Goal: Task Accomplishment & Management: Manage account settings

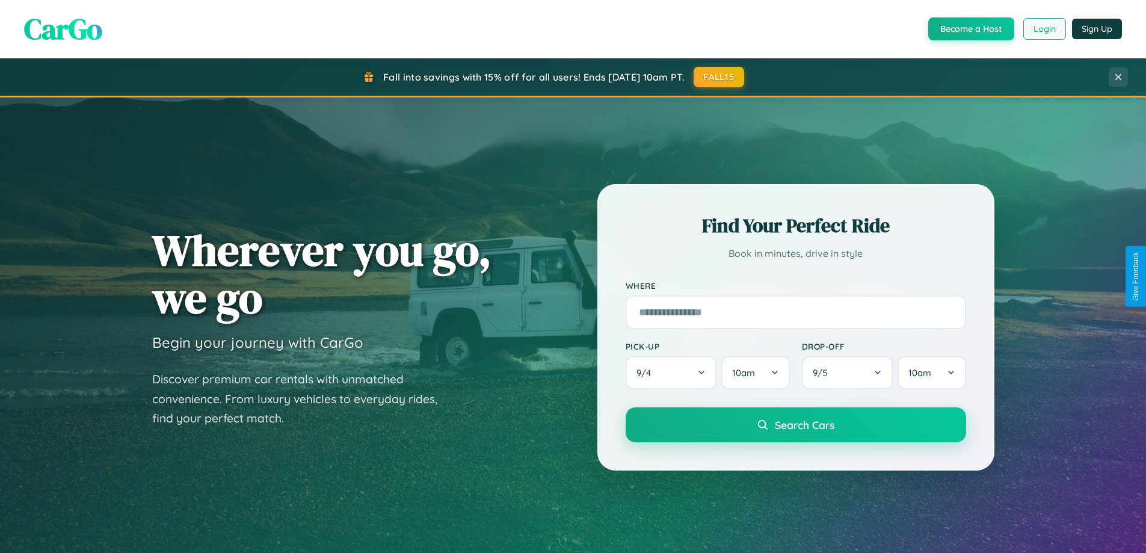
click at [1044, 29] on button "Login" at bounding box center [1045, 29] width 43 height 22
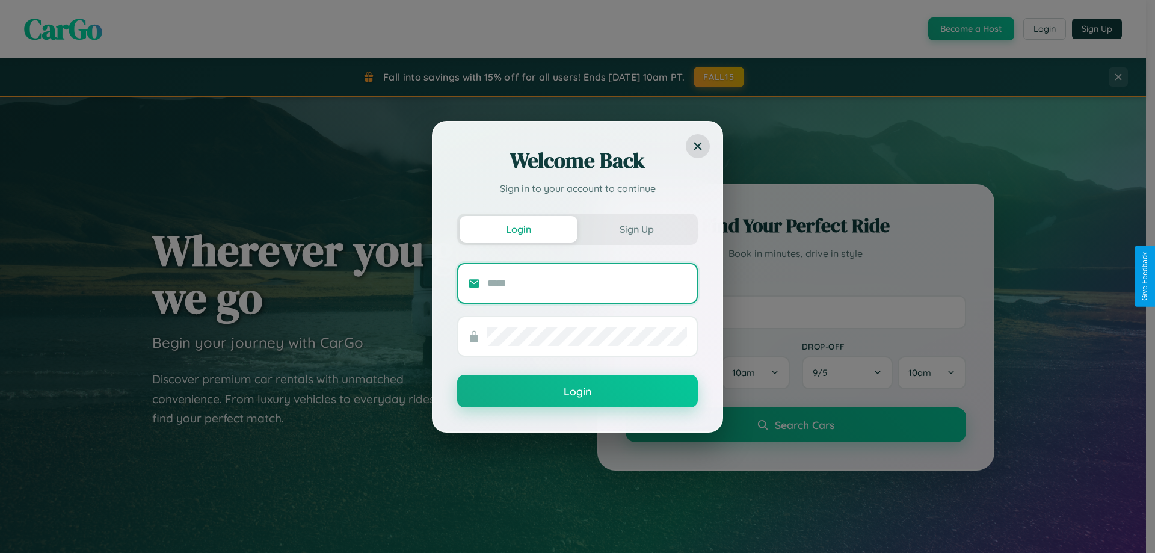
click at [587, 283] on input "text" at bounding box center [587, 283] width 200 height 19
type input "**********"
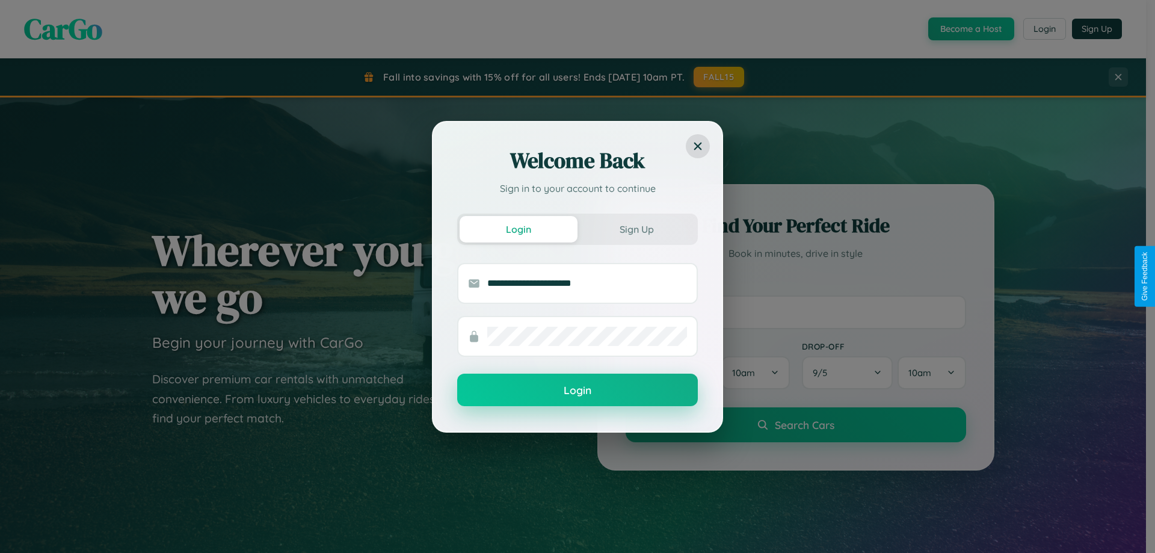
click at [578, 391] on button "Login" at bounding box center [577, 390] width 241 height 32
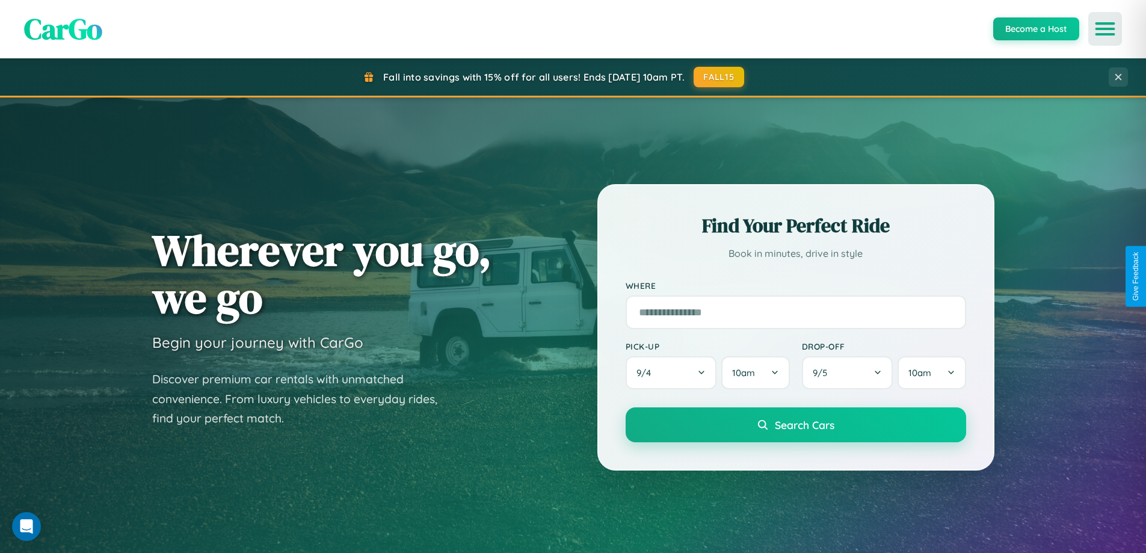
click at [1105, 29] on icon "Open menu" at bounding box center [1105, 28] width 17 height 11
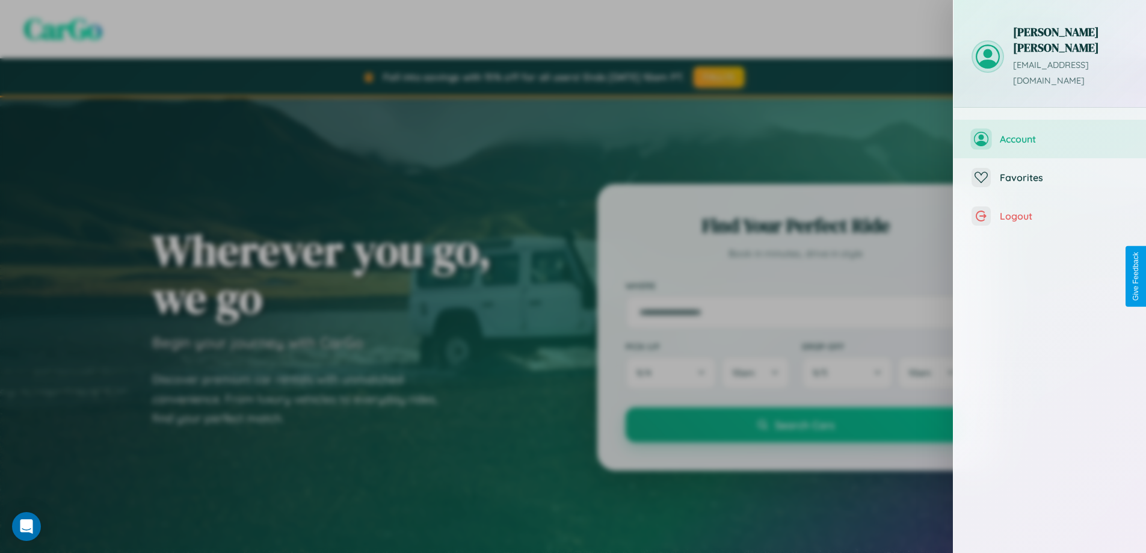
click at [1050, 133] on span "Account" at bounding box center [1064, 139] width 128 height 12
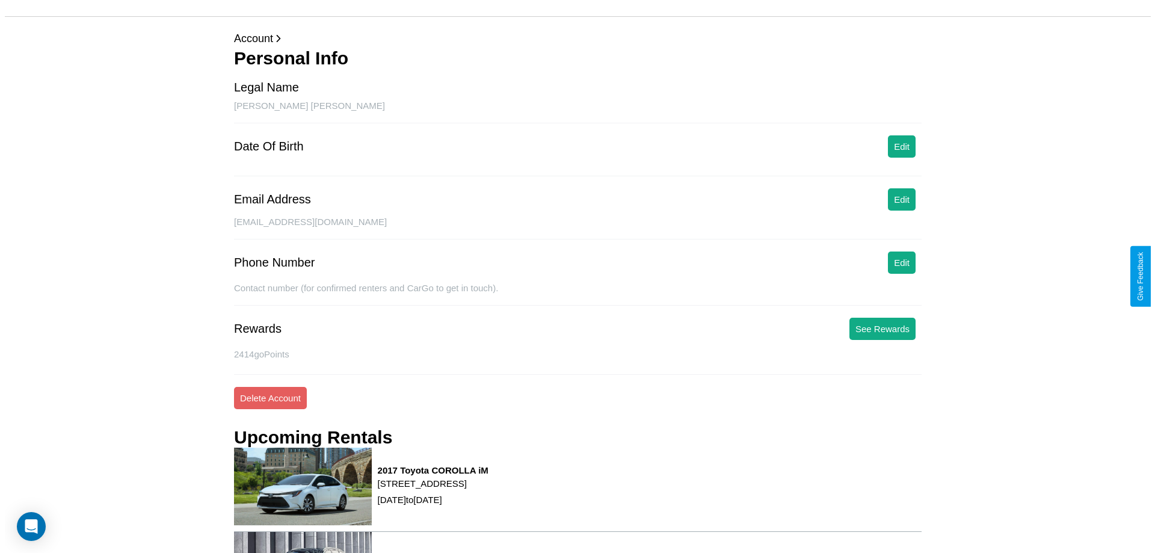
scroll to position [153, 0]
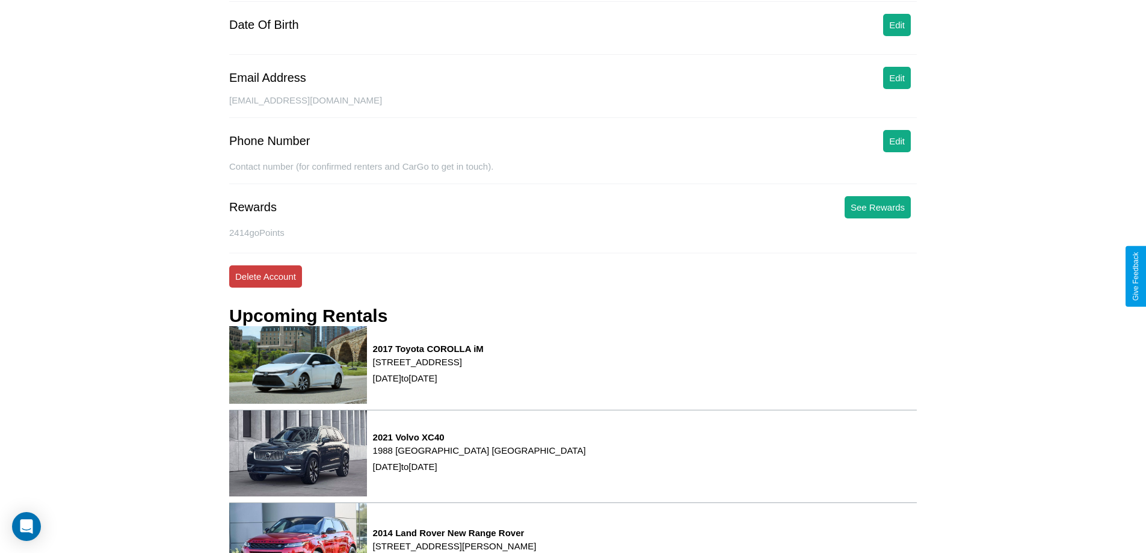
click at [265, 276] on button "Delete Account" at bounding box center [265, 276] width 73 height 22
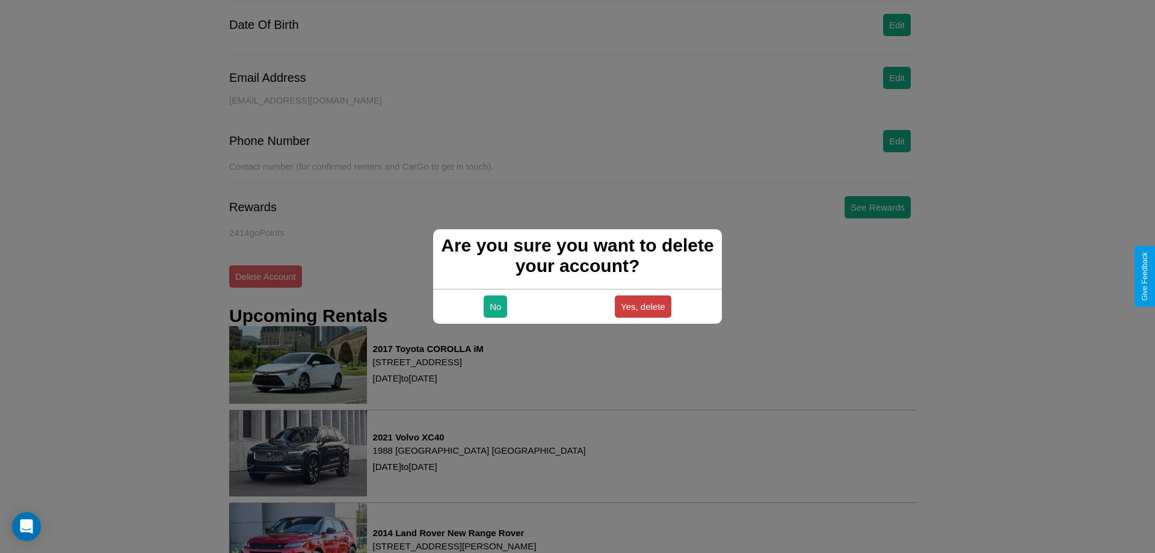
click at [643, 306] on button "Yes, delete" at bounding box center [643, 306] width 57 height 22
